Goal: Information Seeking & Learning: Learn about a topic

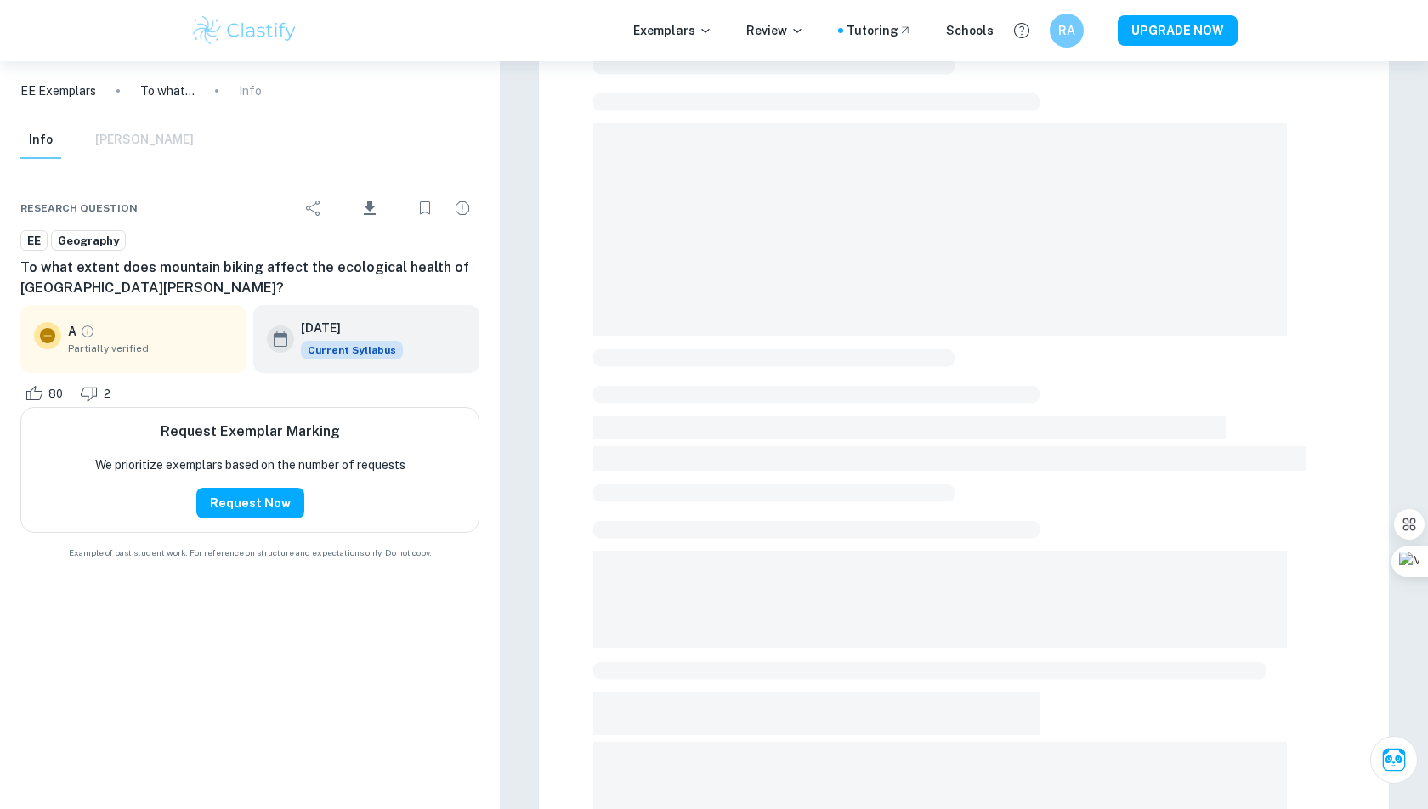
scroll to position [48, 0]
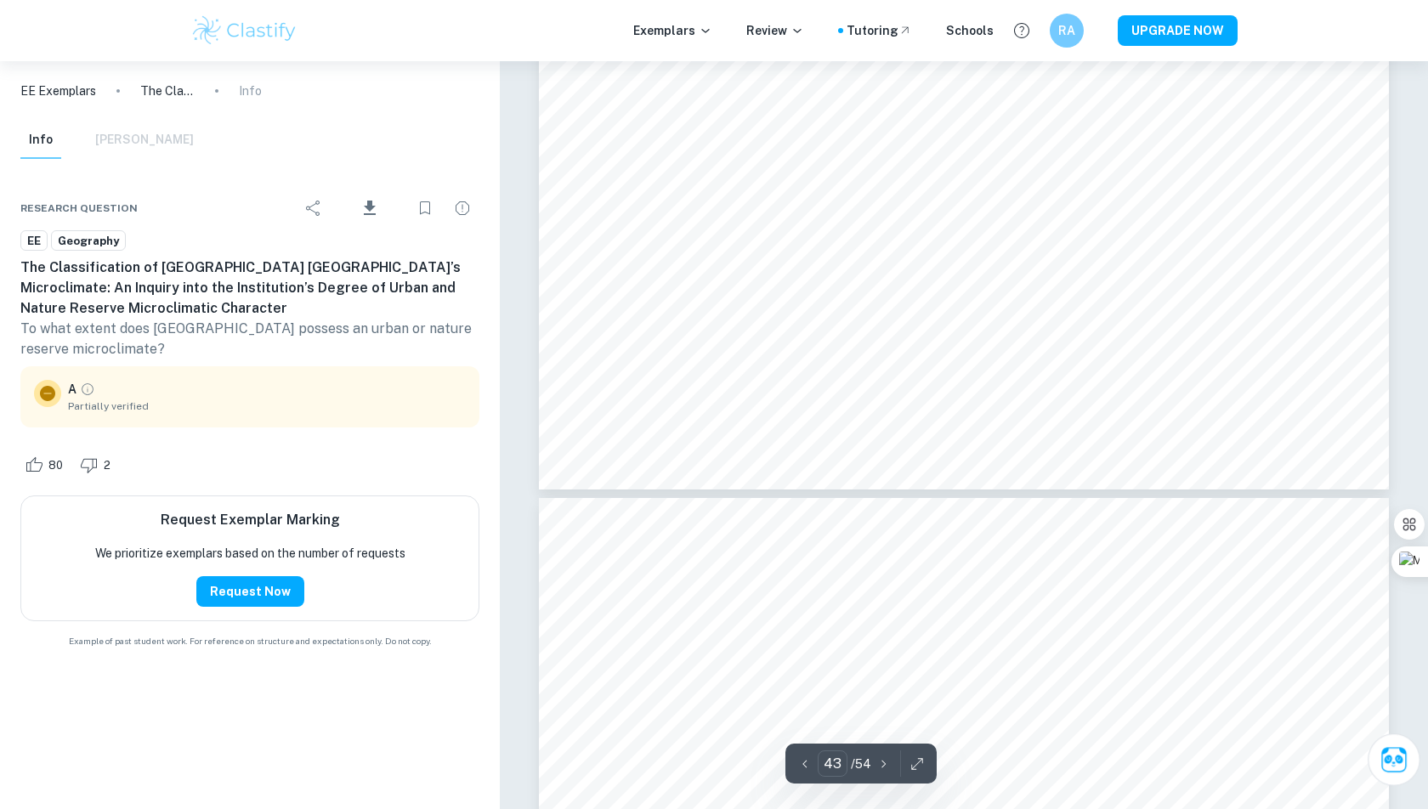
scroll to position [49665, 0]
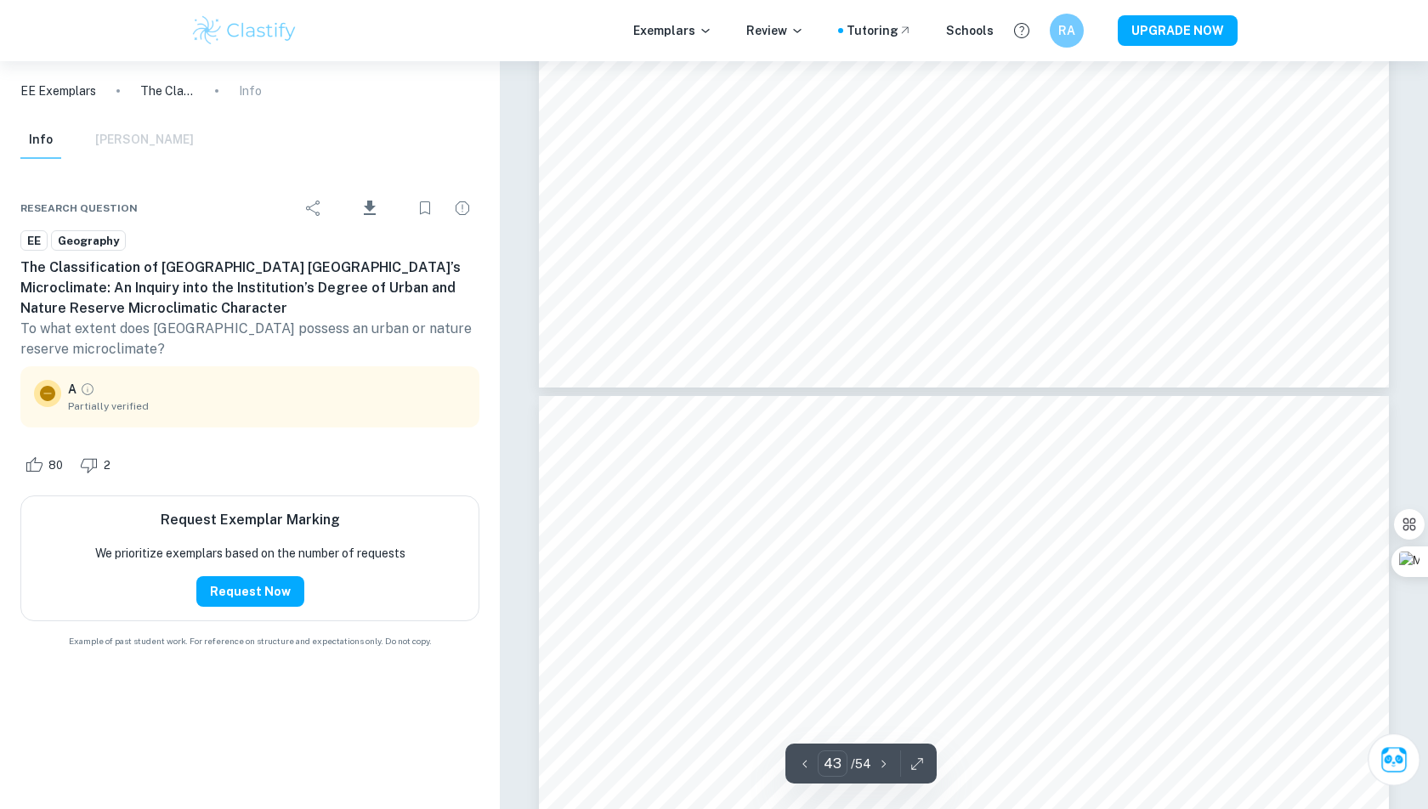
type input "44"
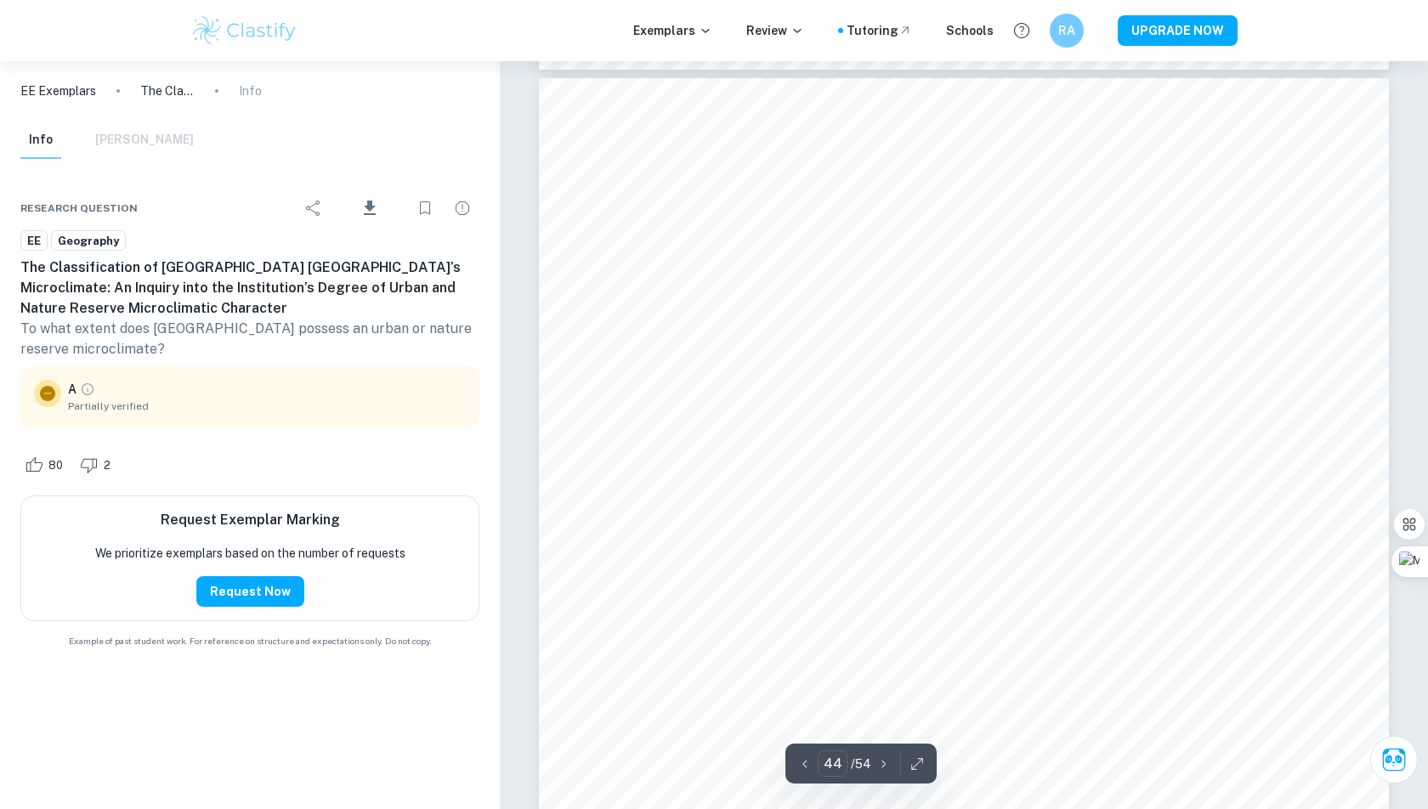
scroll to position [50078, 0]
click at [235, 40] on img at bounding box center [244, 31] width 108 height 34
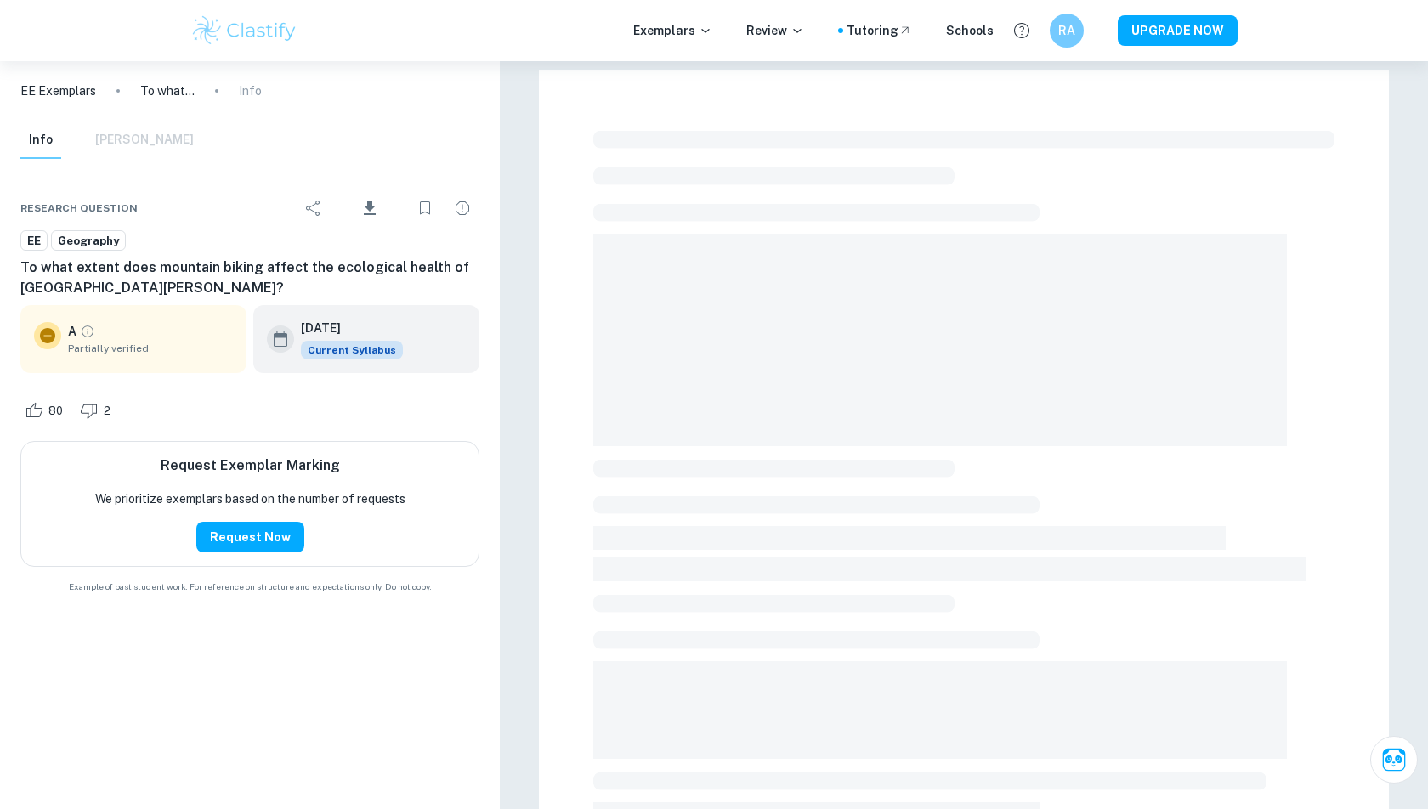
scroll to position [48, 0]
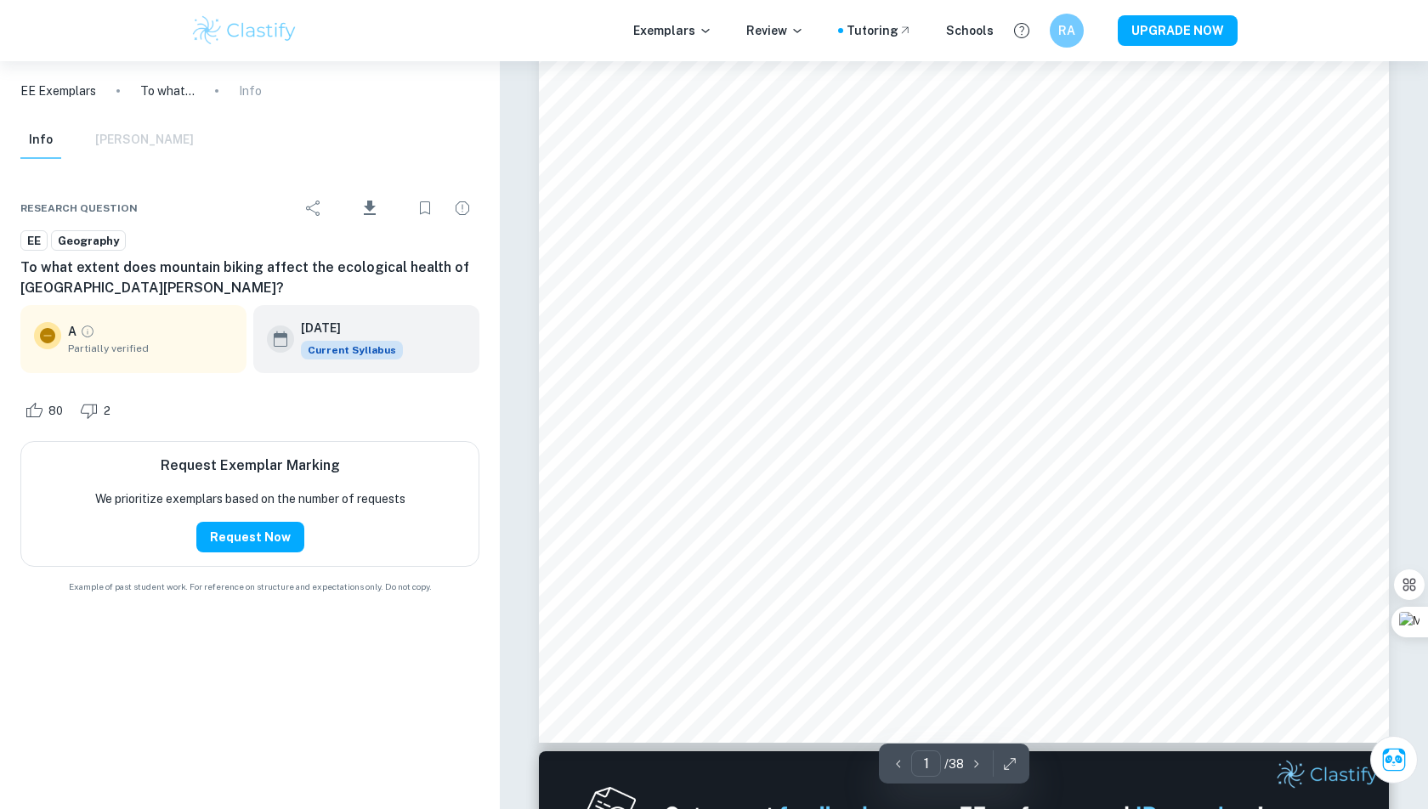
type input "2"
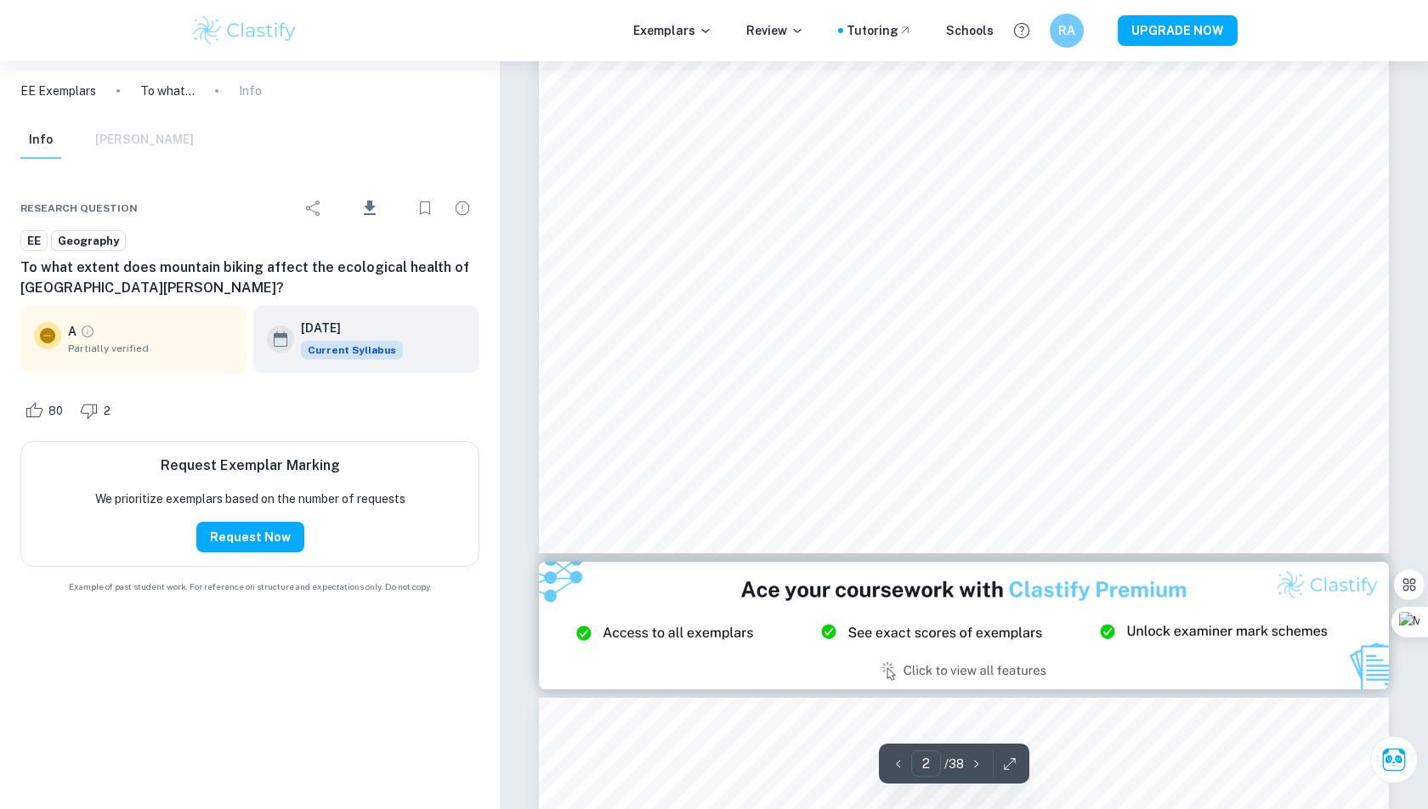
scroll to position [1877, 0]
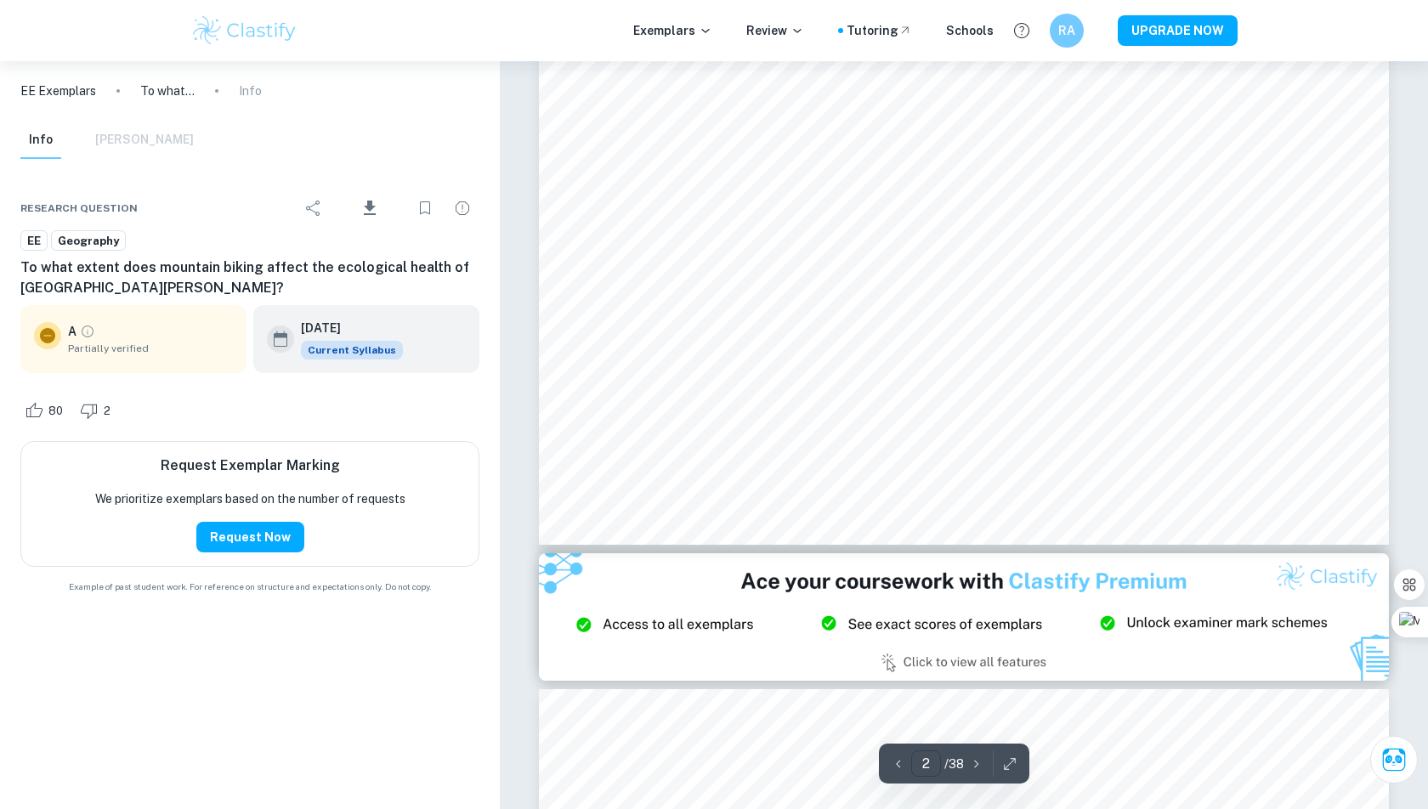
click at [926, 765] on input "2" at bounding box center [926, 763] width 30 height 26
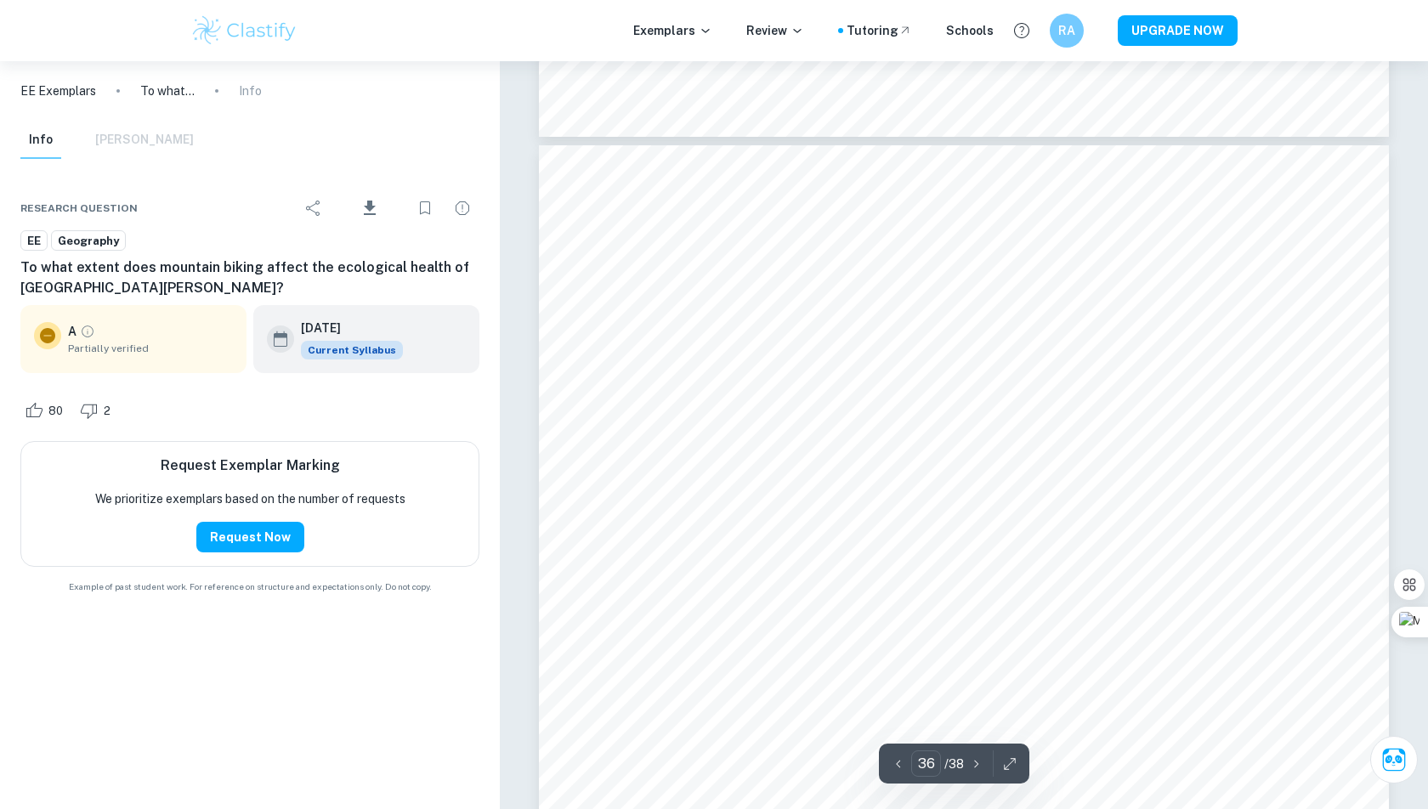
scroll to position [37659, 0]
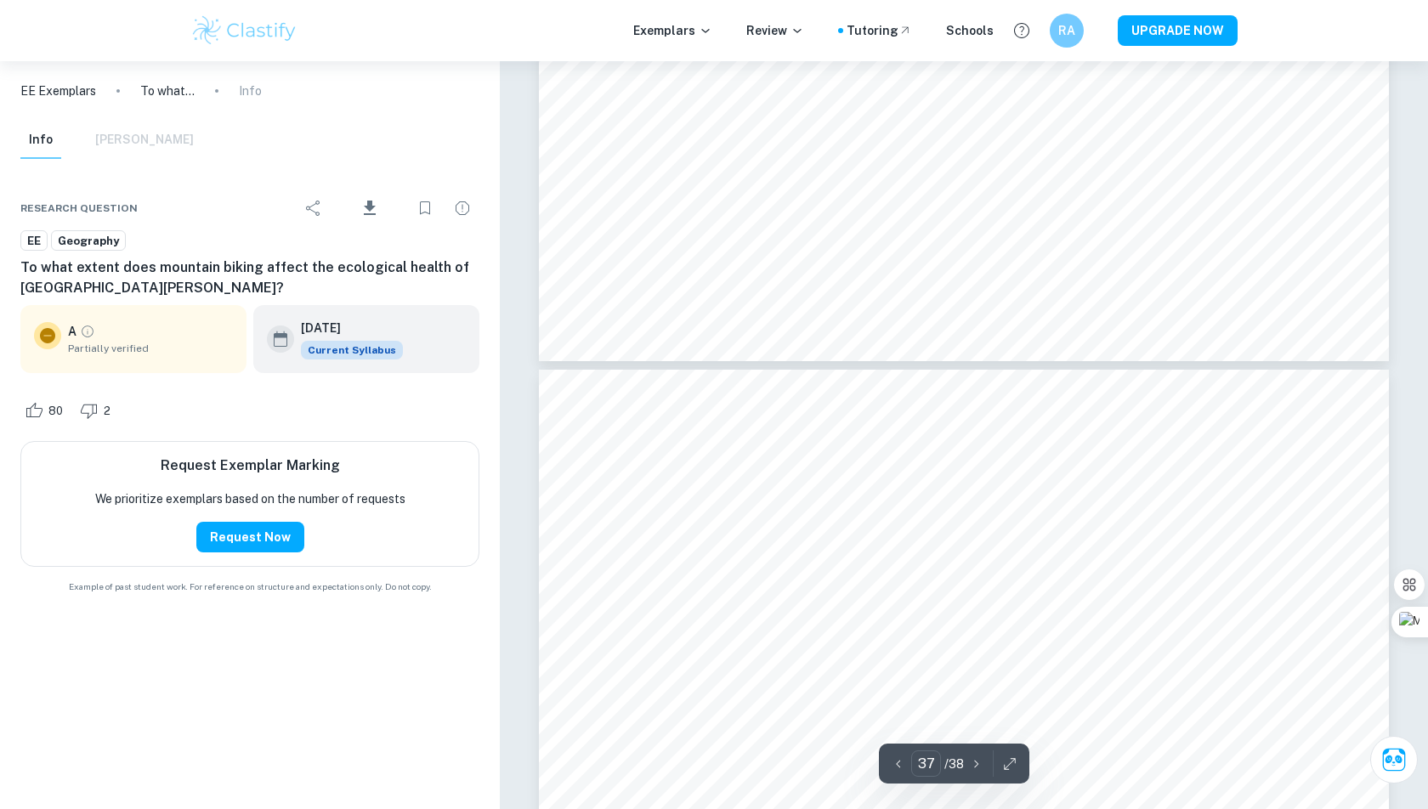
type input "36"
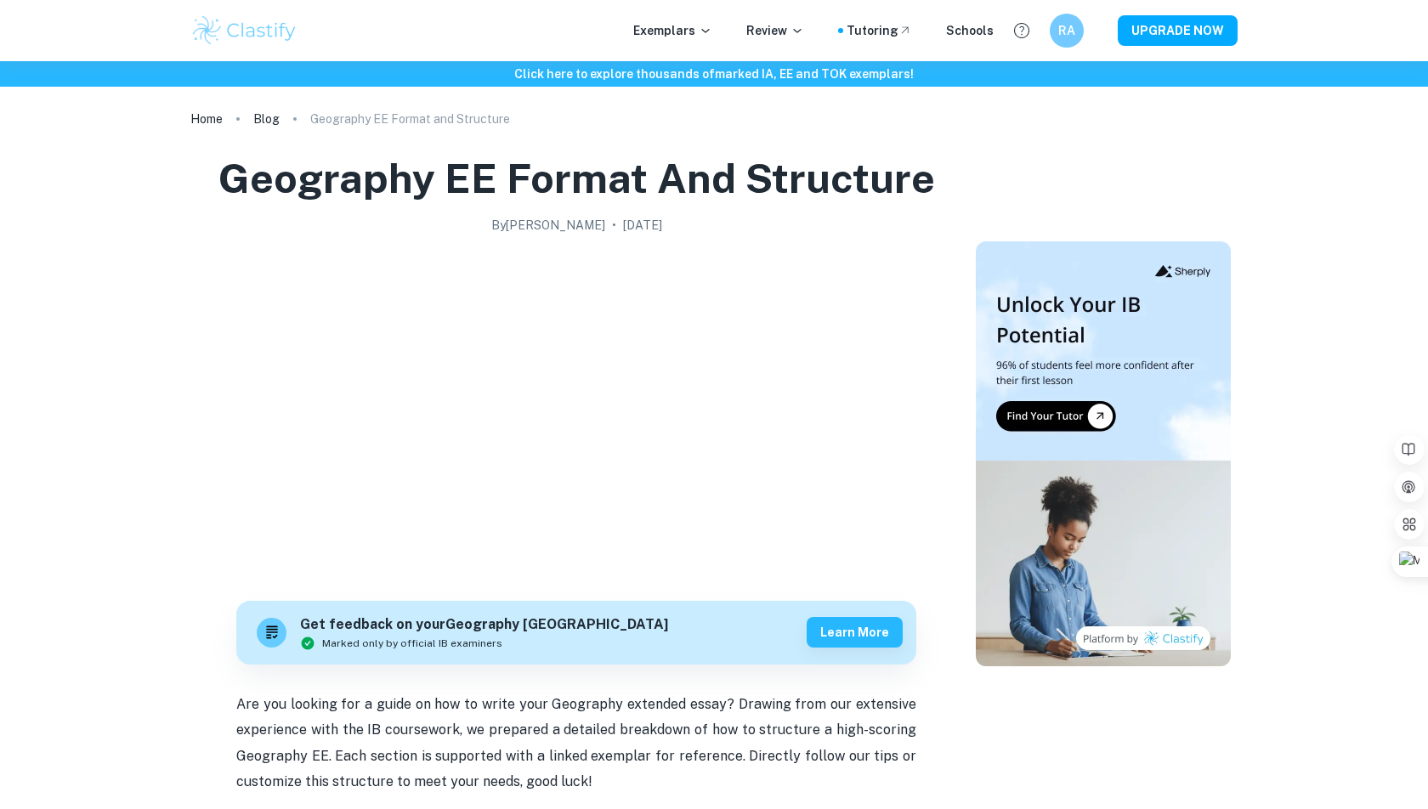
scroll to position [2743, 0]
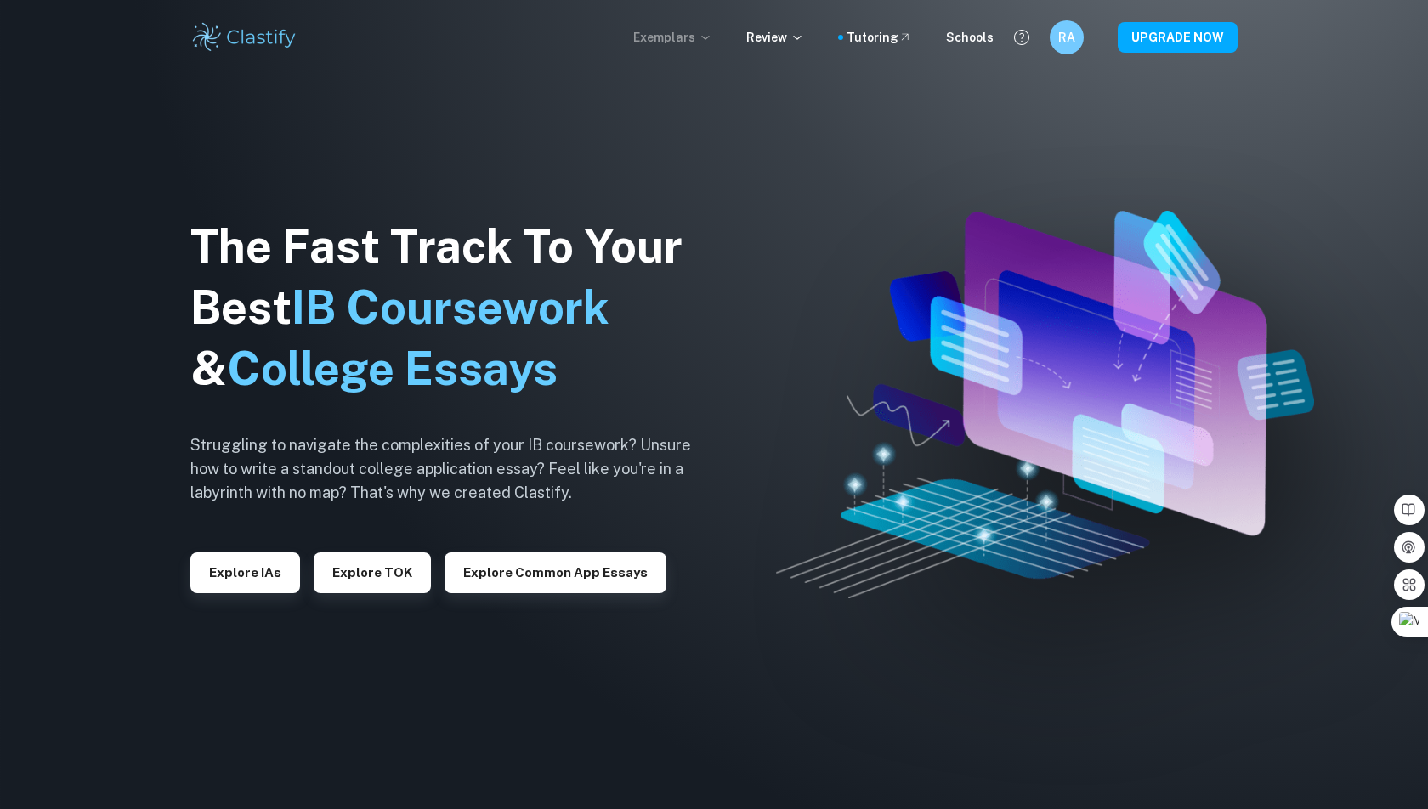
click at [712, 34] on icon at bounding box center [706, 38] width 14 height 14
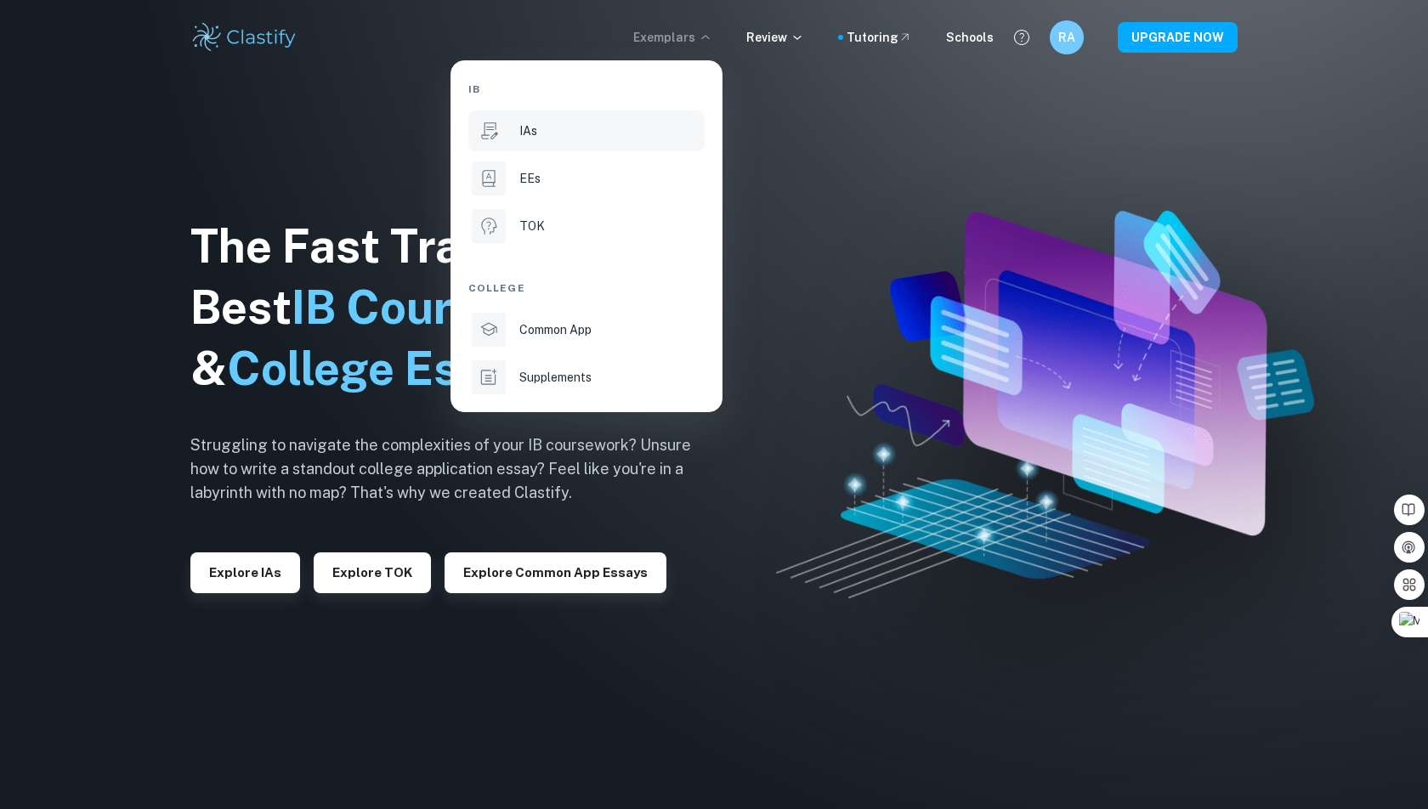
click at [569, 130] on div "IAs" at bounding box center [610, 131] width 182 height 19
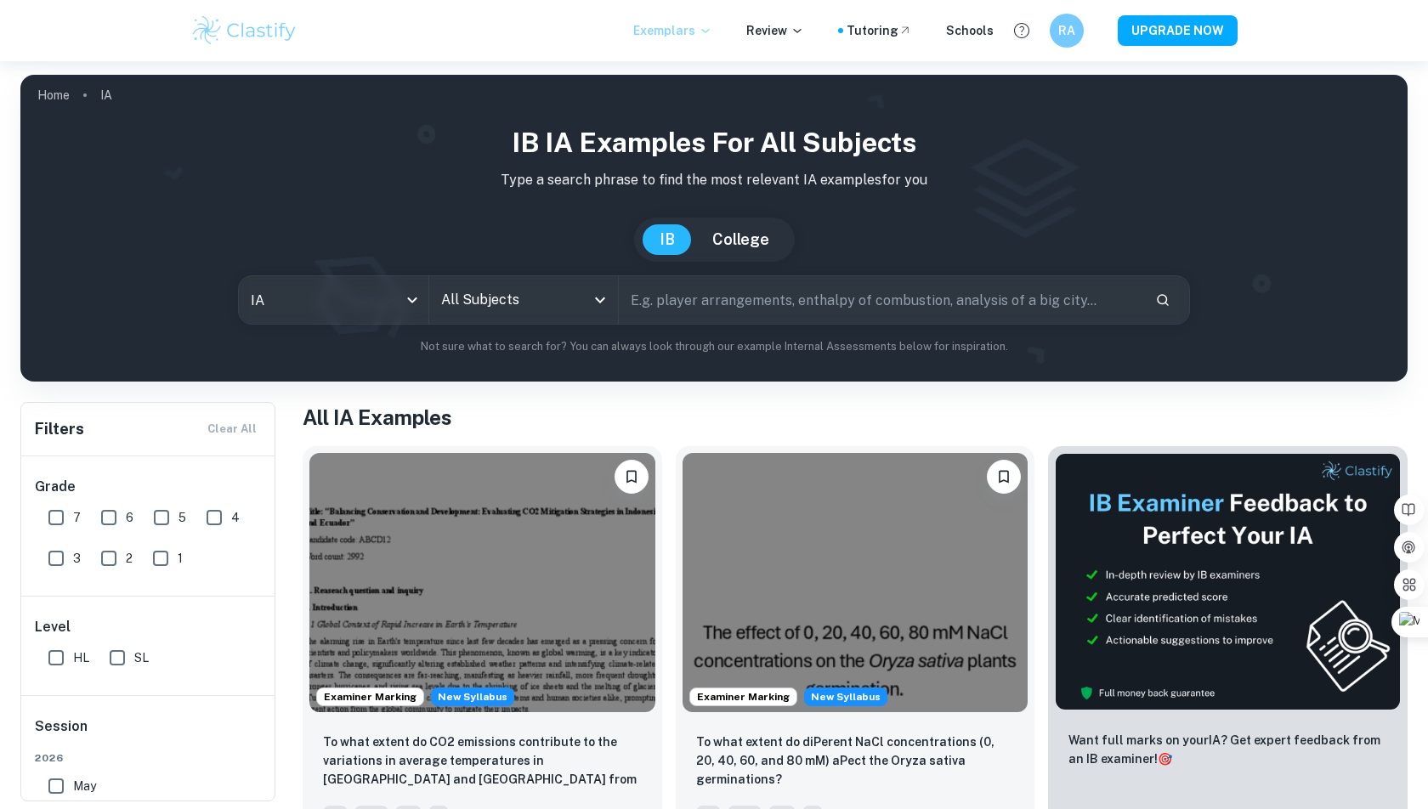
click at [695, 37] on p "Exemplars" at bounding box center [672, 30] width 79 height 19
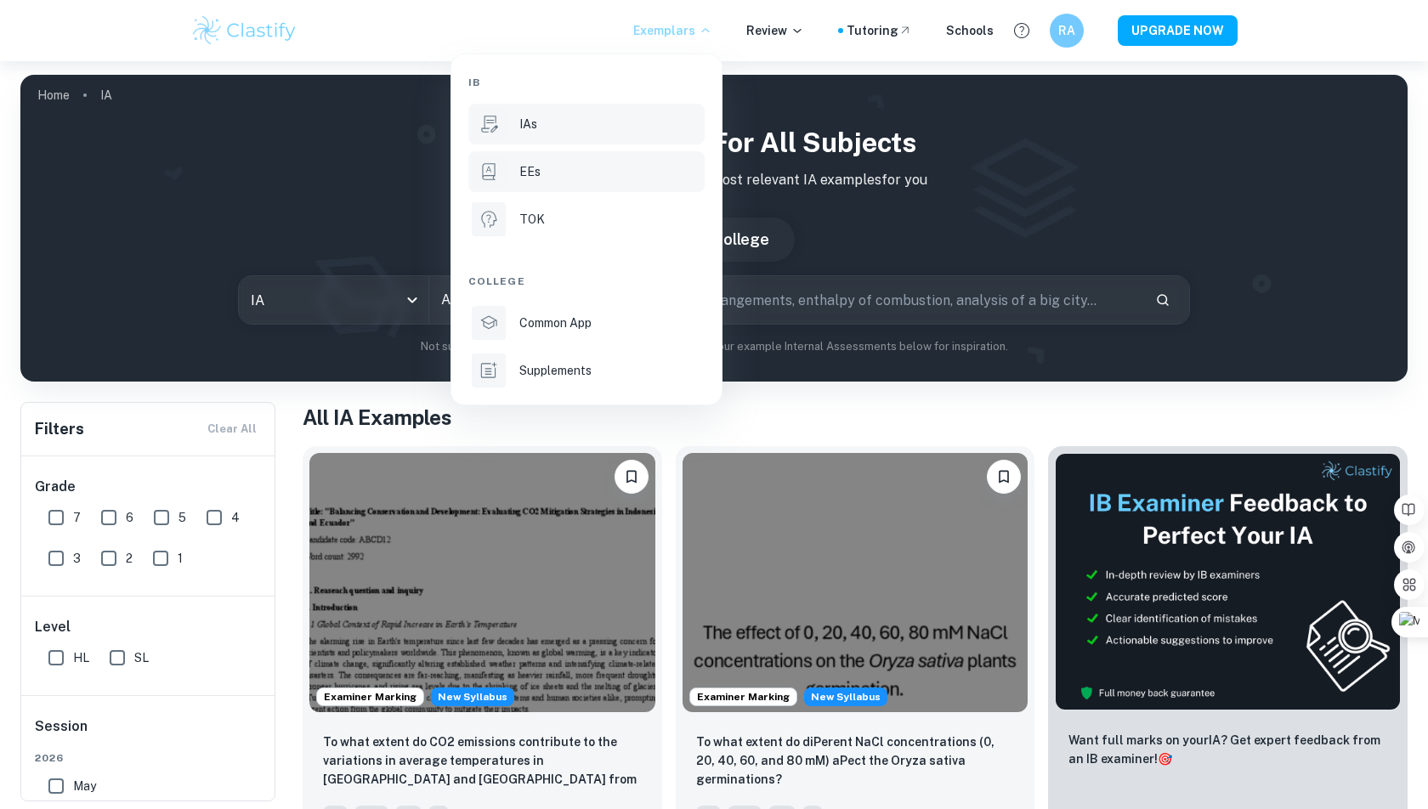
click at [538, 179] on p "EEs" at bounding box center [529, 171] width 21 height 19
type input "ee"
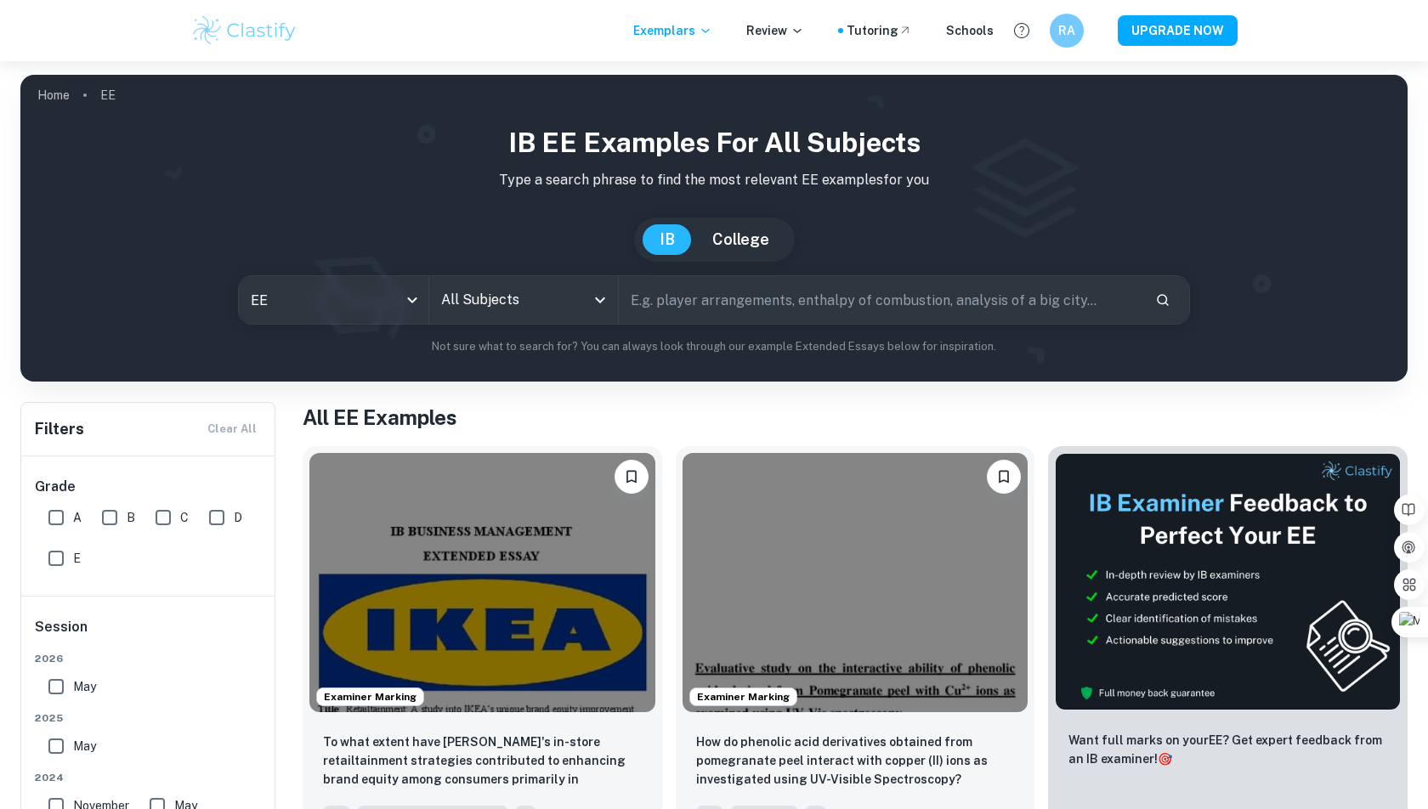
click at [576, 292] on input "All Subjects" at bounding box center [511, 300] width 149 height 32
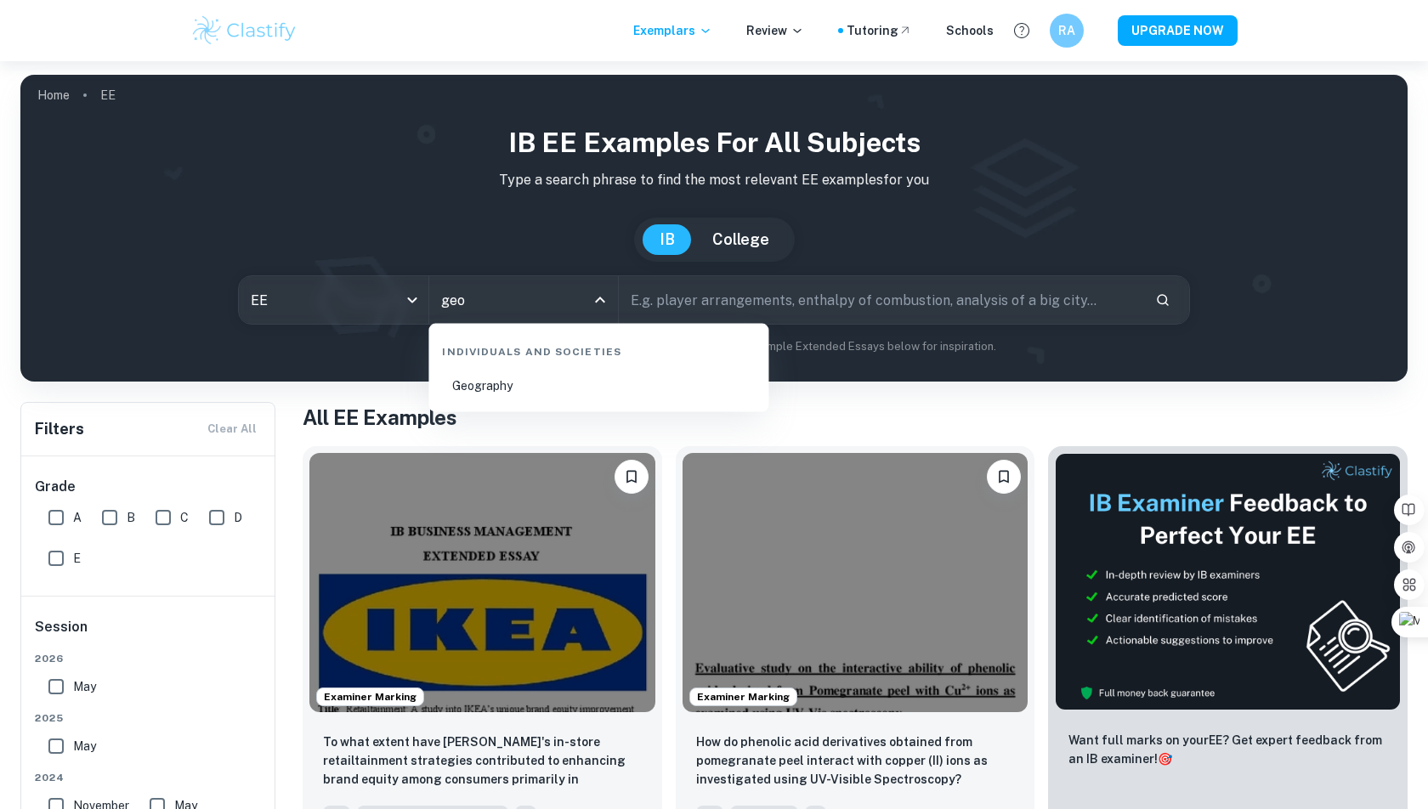
click at [620, 379] on li "Geography" at bounding box center [598, 385] width 326 height 39
type input "Geography"
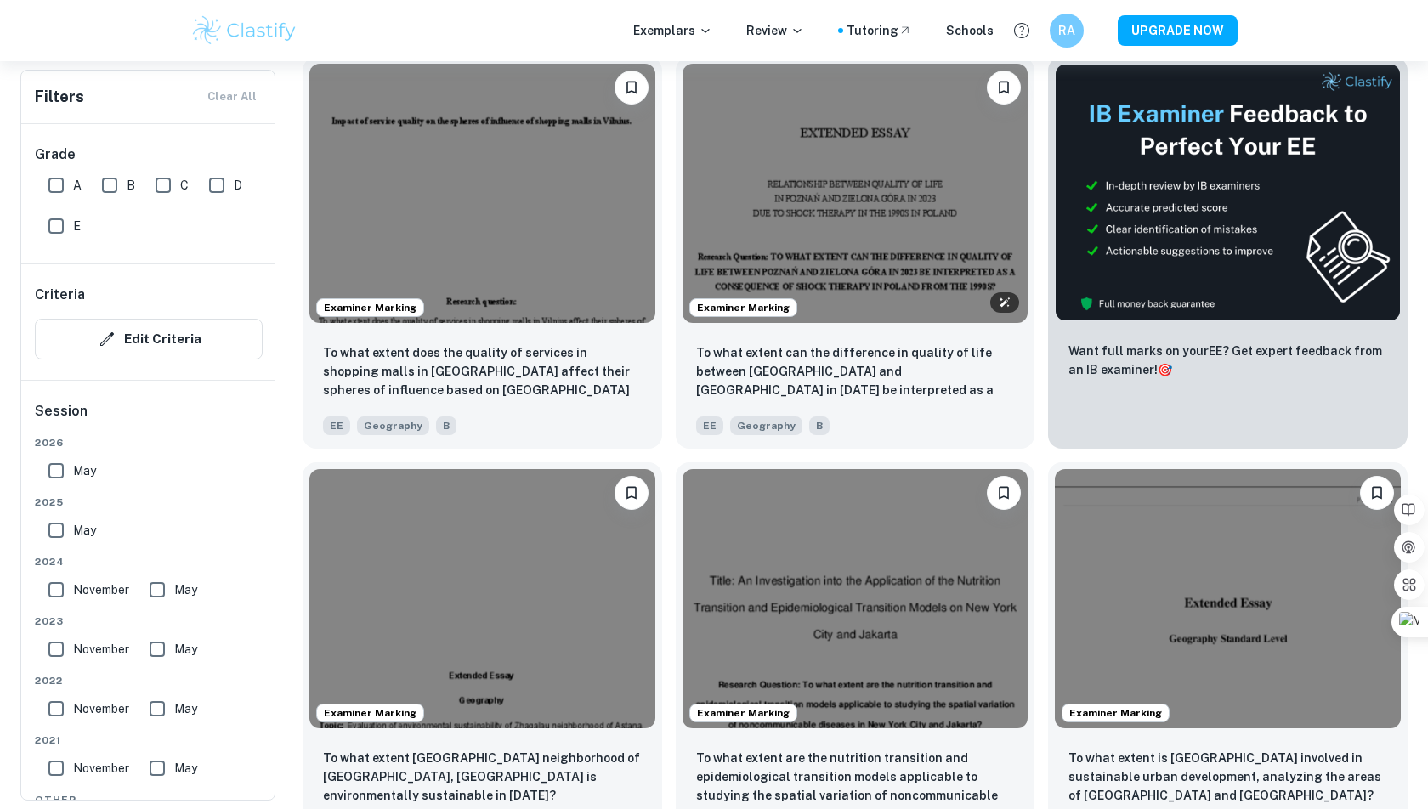
scroll to position [596, 0]
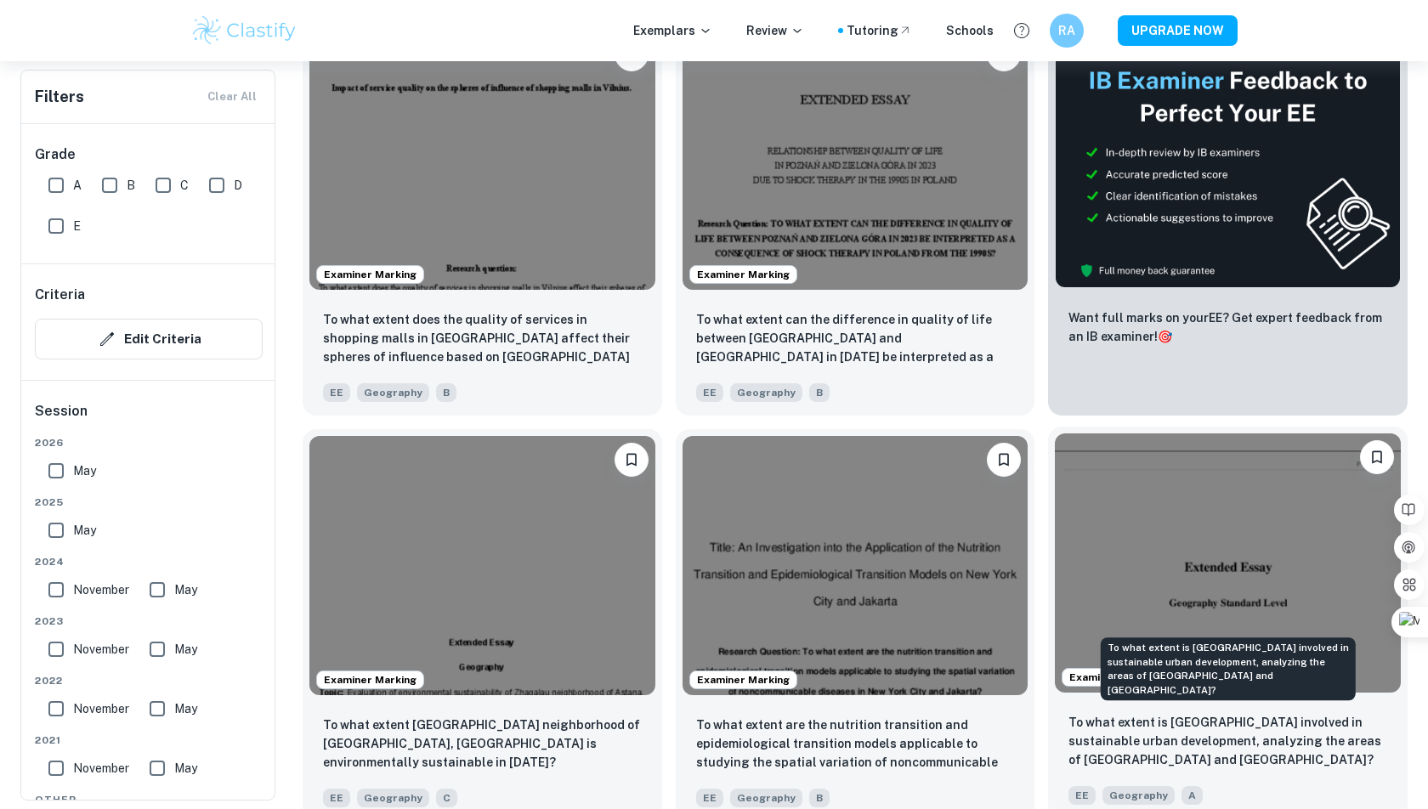
click at [1218, 729] on p "To what extent is [GEOGRAPHIC_DATA] involved in sustainable urban development, …" at bounding box center [1227, 741] width 319 height 56
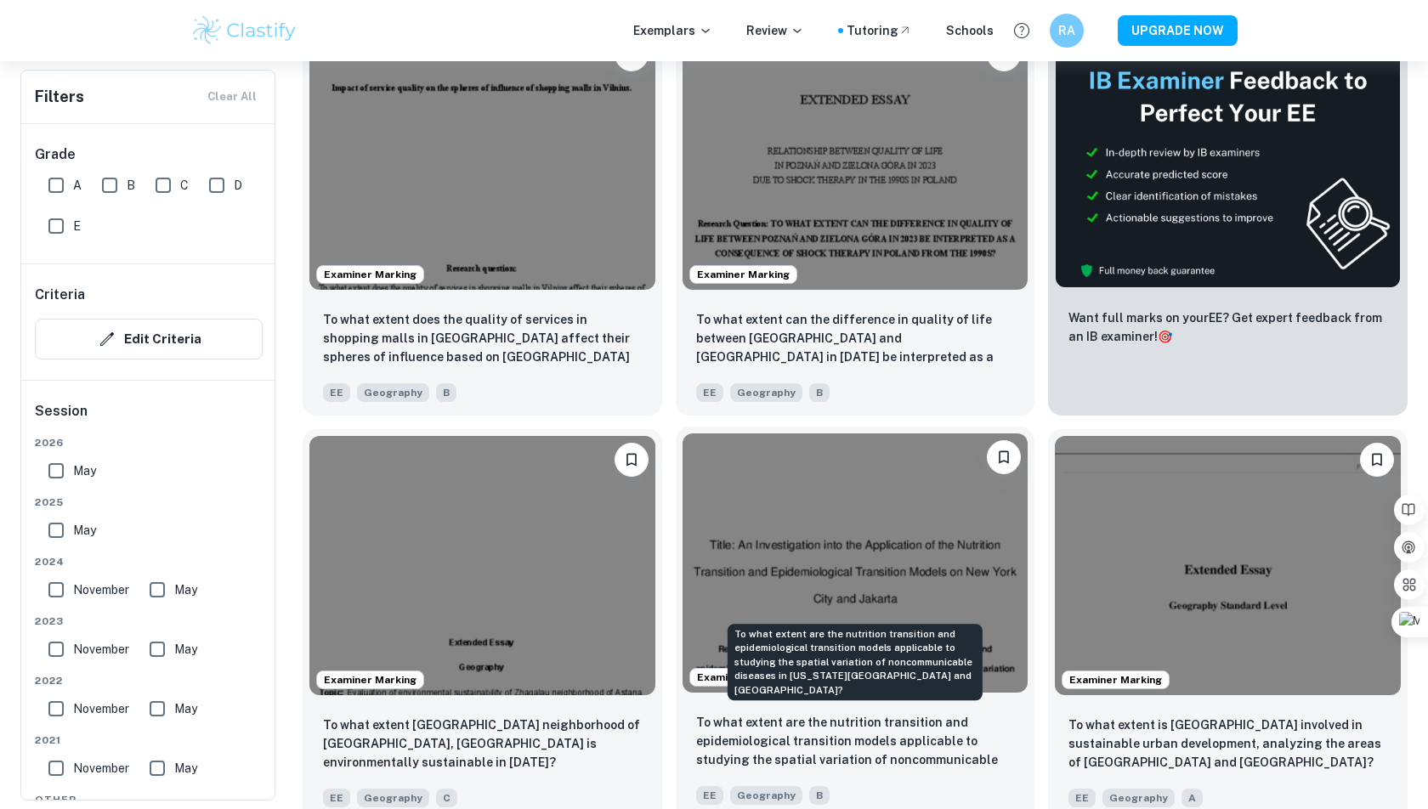
click at [904, 739] on p "To what extent are the nutrition transition and epidemiological transition mode…" at bounding box center [855, 742] width 319 height 58
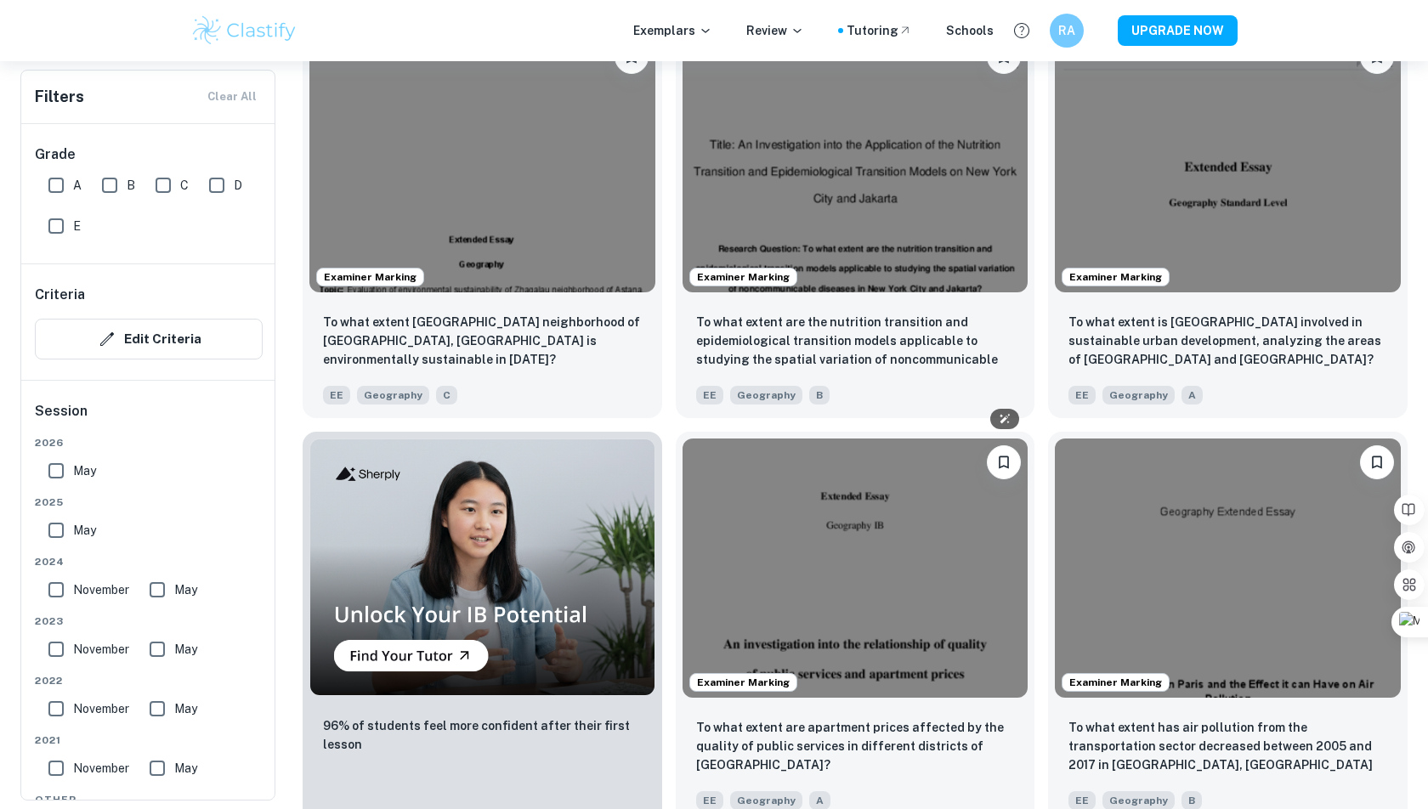
scroll to position [1293, 0]
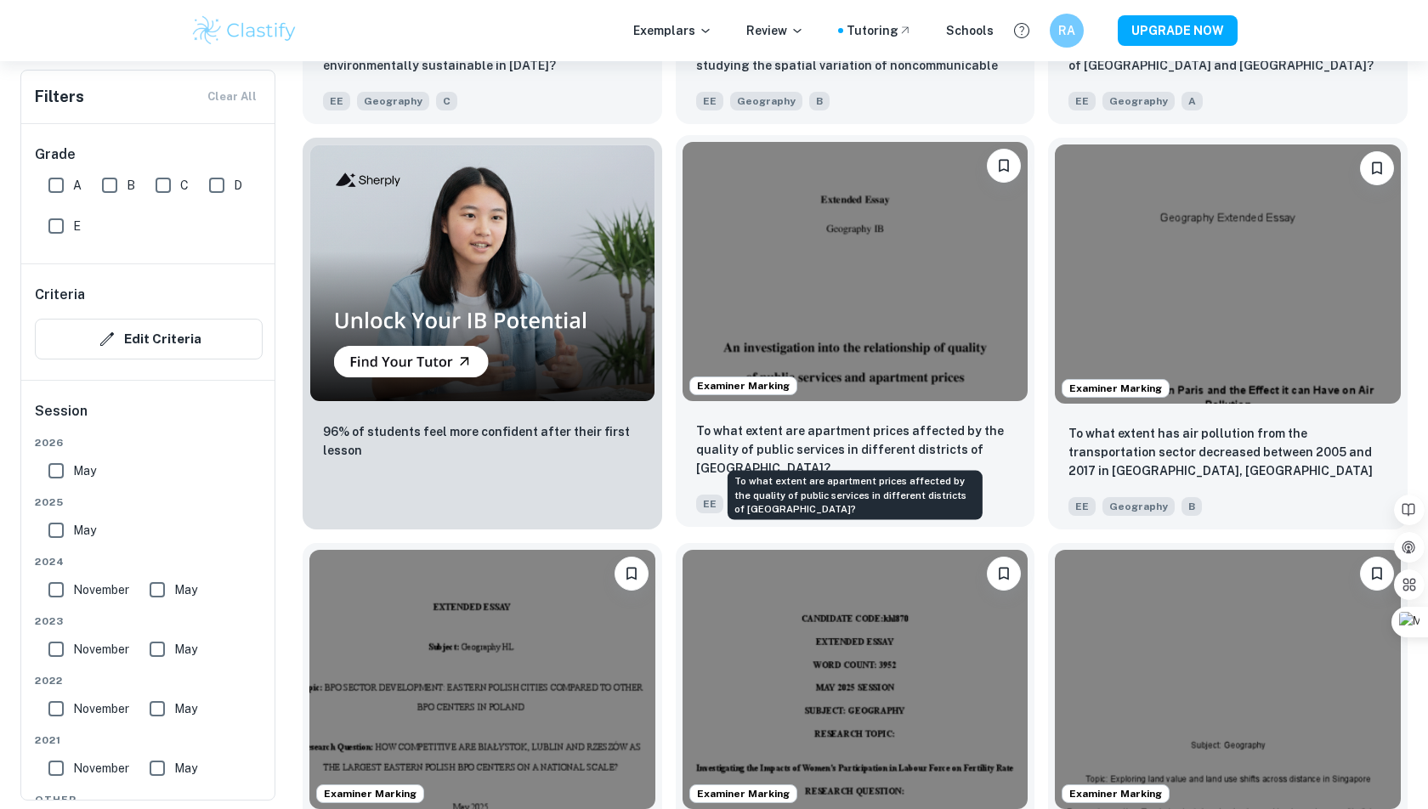
click at [765, 444] on p "To what extent are apartment prices affected by the quality of public services …" at bounding box center [855, 450] width 319 height 56
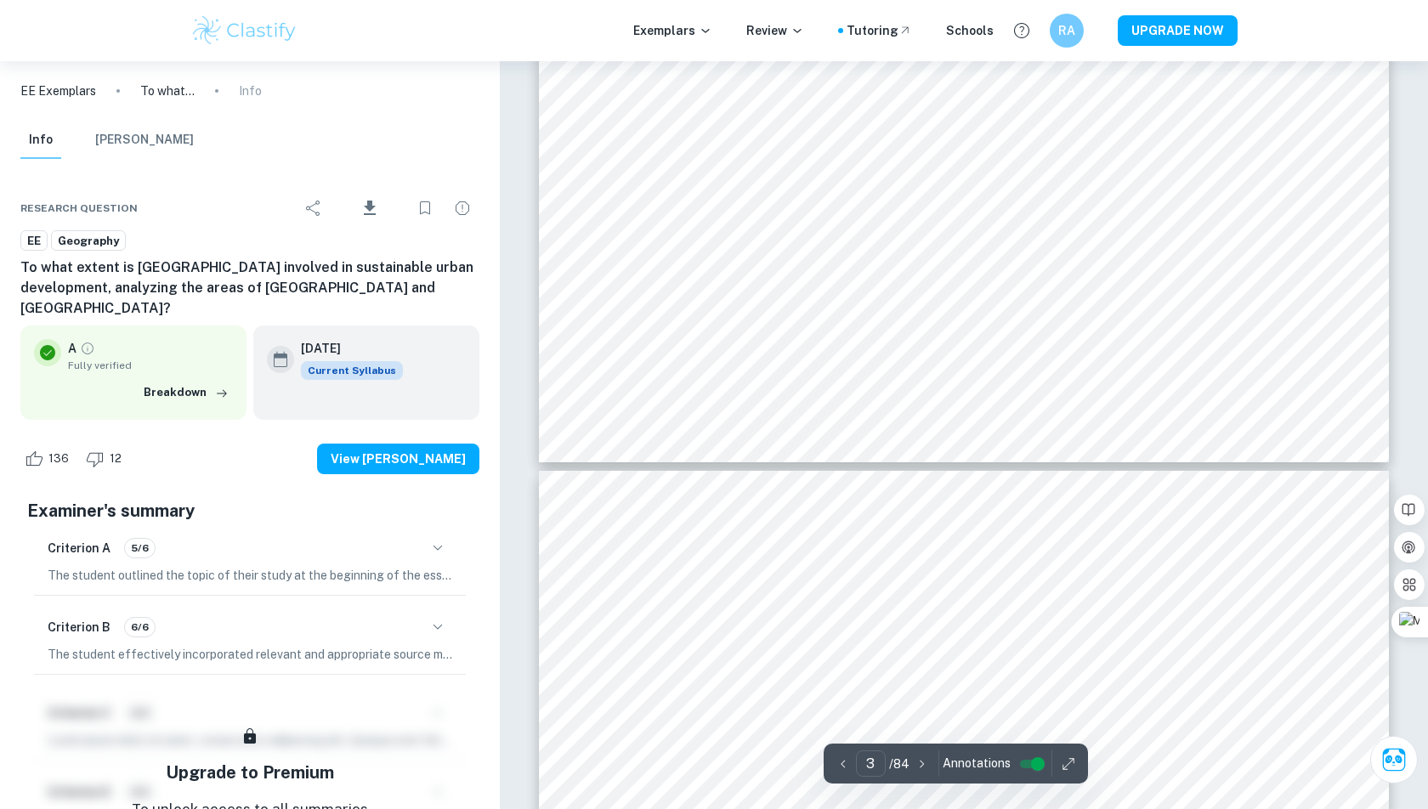
scroll to position [3486, 0]
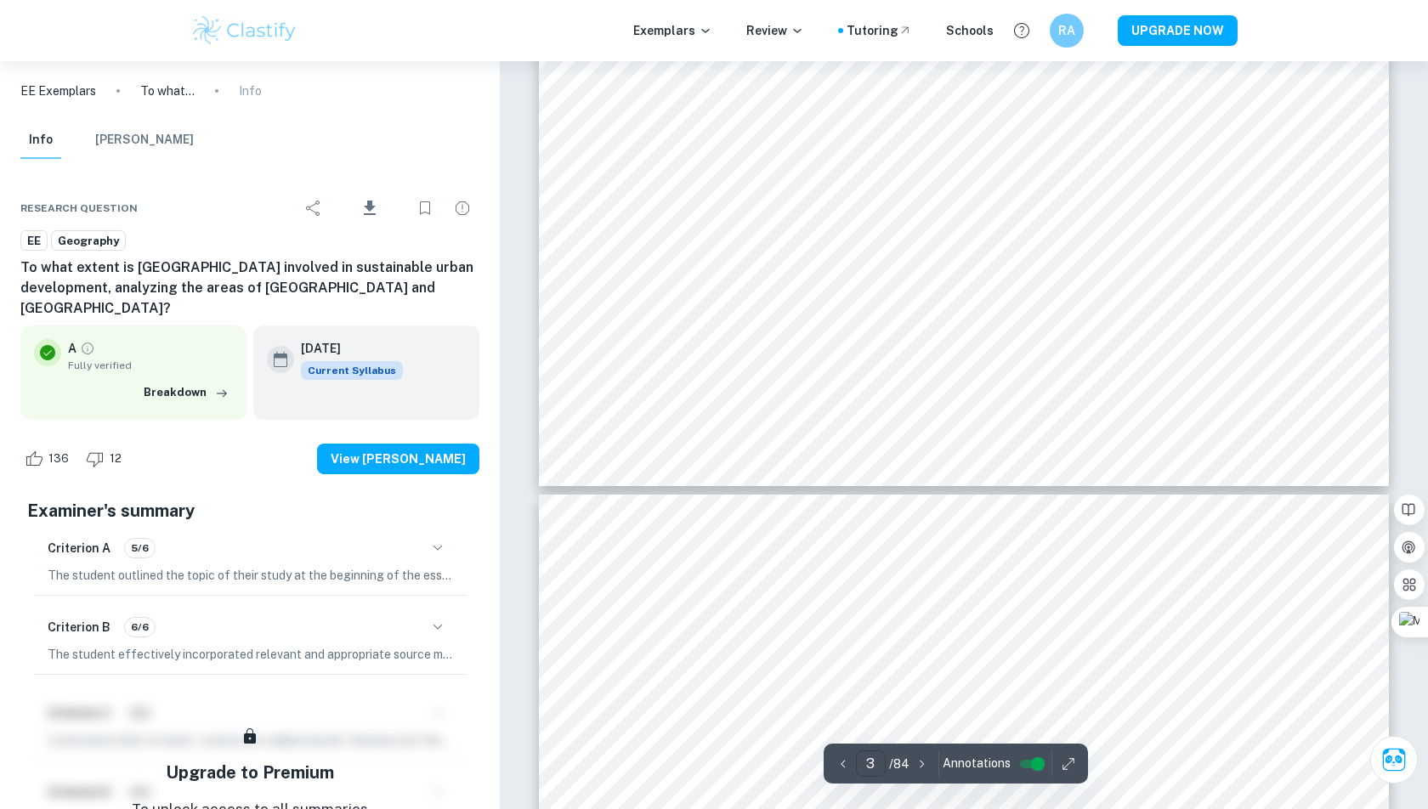
click at [866, 765] on input "3" at bounding box center [871, 763] width 30 height 26
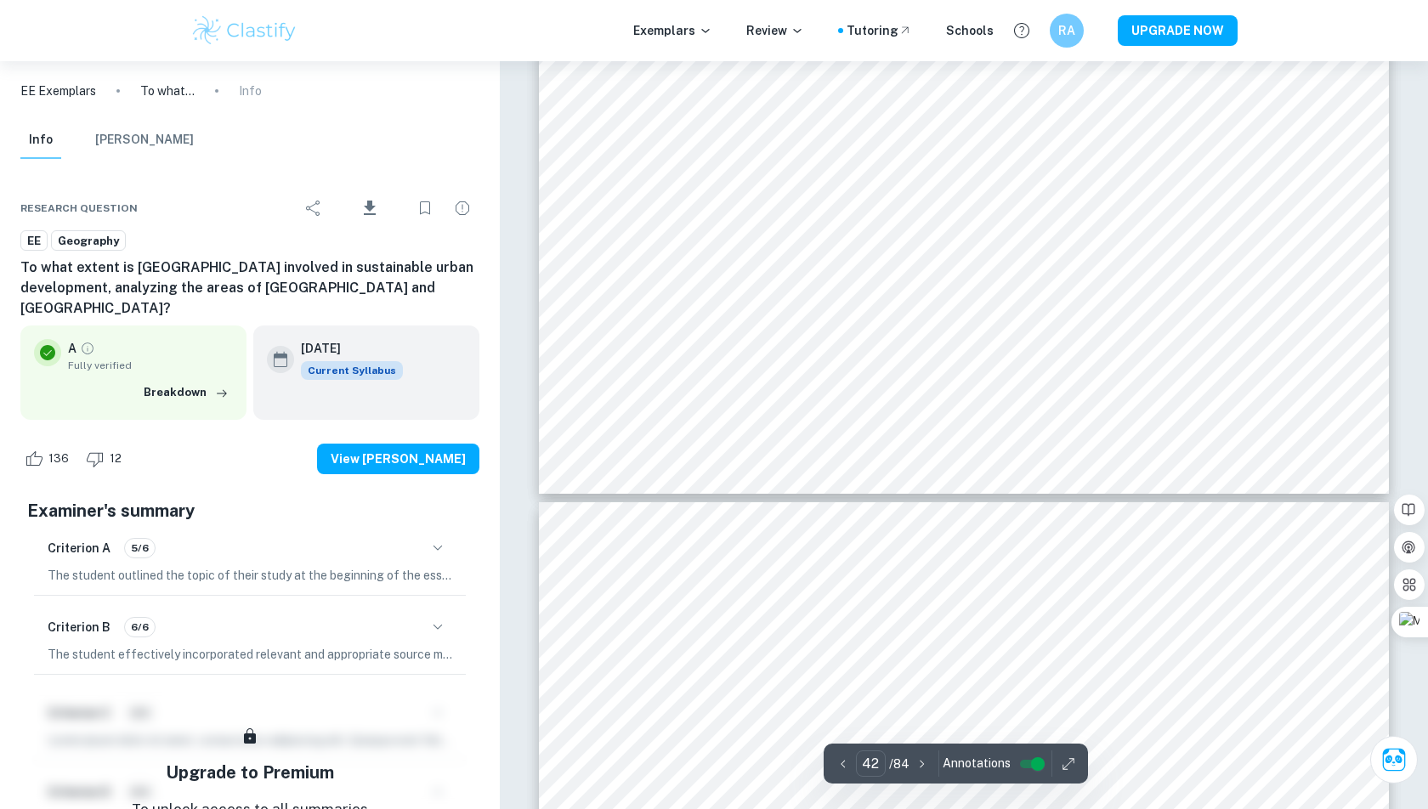
type input "41"
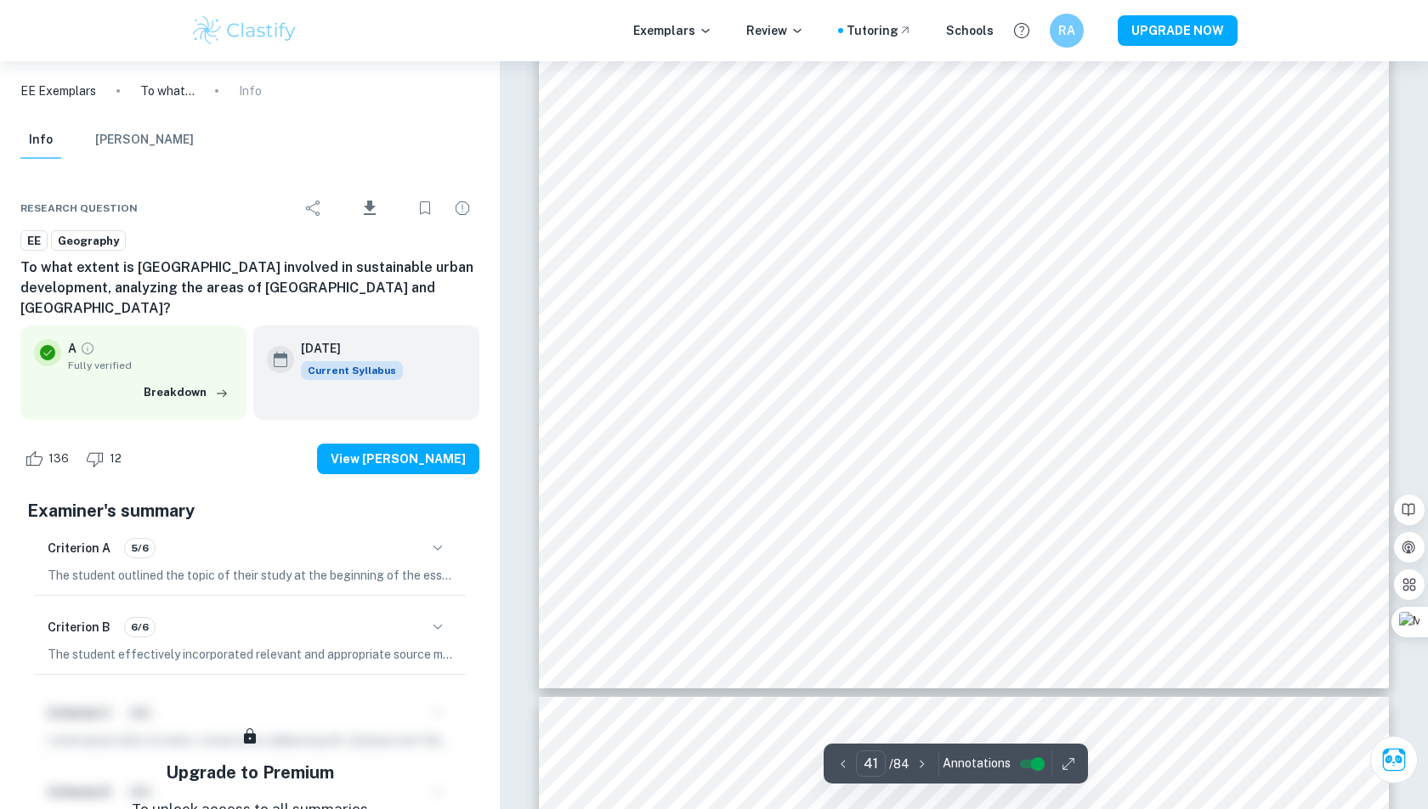
scroll to position [49235, 0]
